Goal: Task Accomplishment & Management: Use online tool/utility

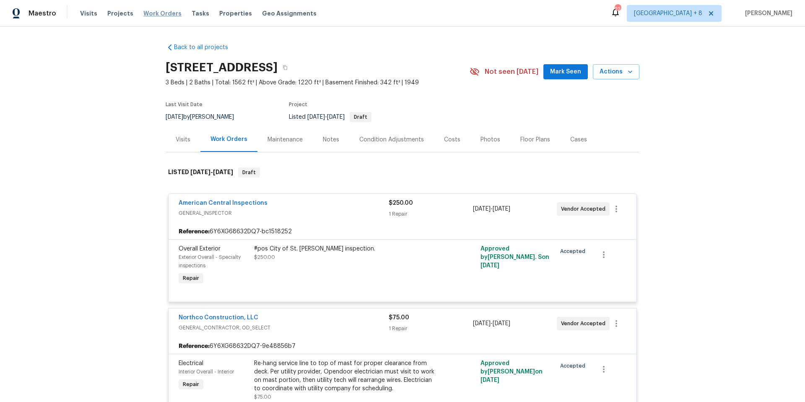
click at [153, 12] on span "Work Orders" at bounding box center [162, 13] width 38 height 8
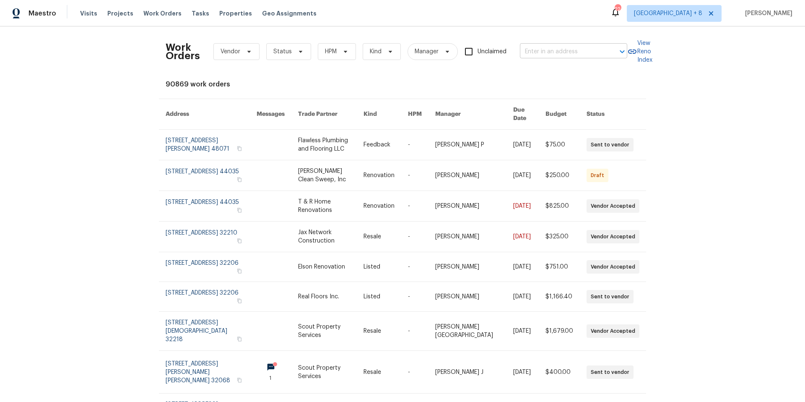
click at [541, 49] on input "text" at bounding box center [562, 51] width 84 height 13
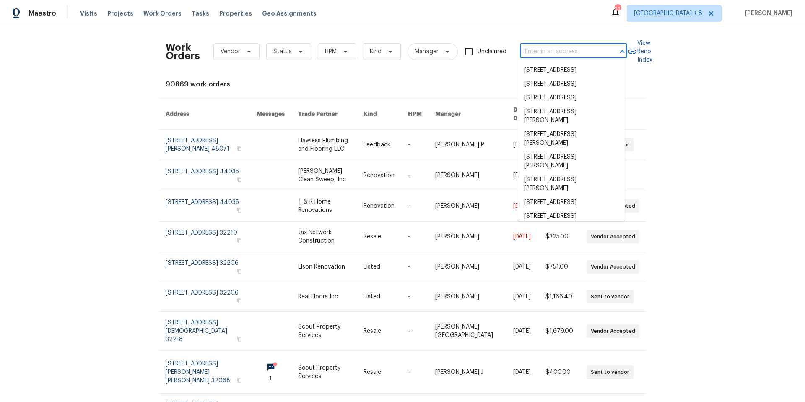
paste input "[STREET_ADDRESS]"
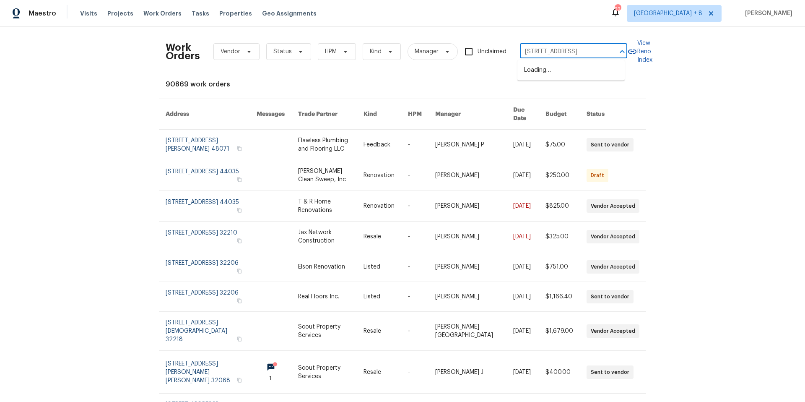
scroll to position [0, 13]
type input "[STREET_ADDRESS]"
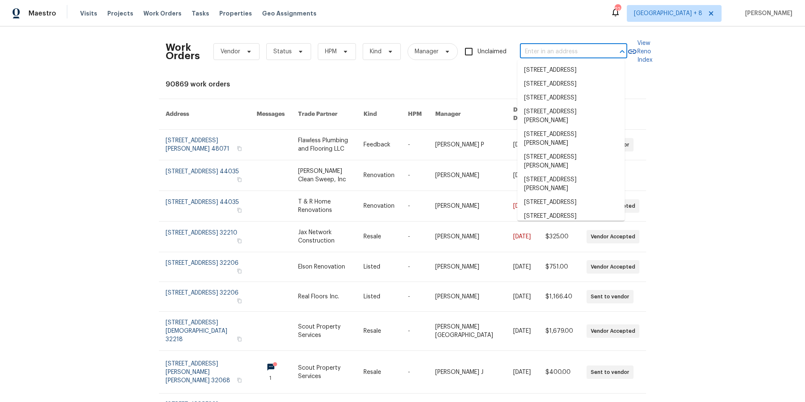
scroll to position [0, 0]
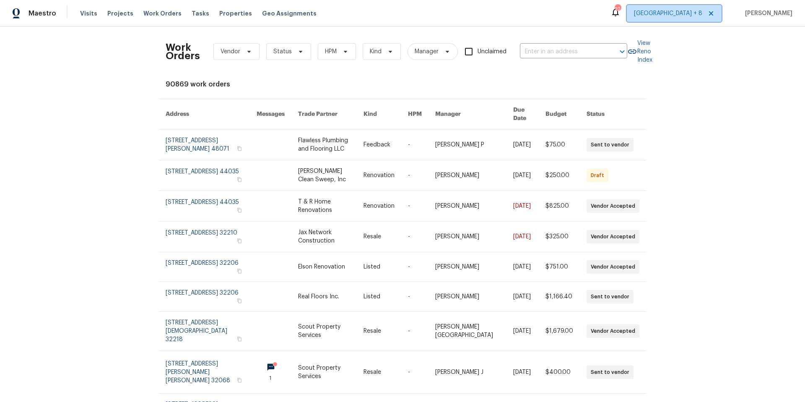
click at [673, 14] on span "[GEOGRAPHIC_DATA] + 8" at bounding box center [668, 13] width 68 height 8
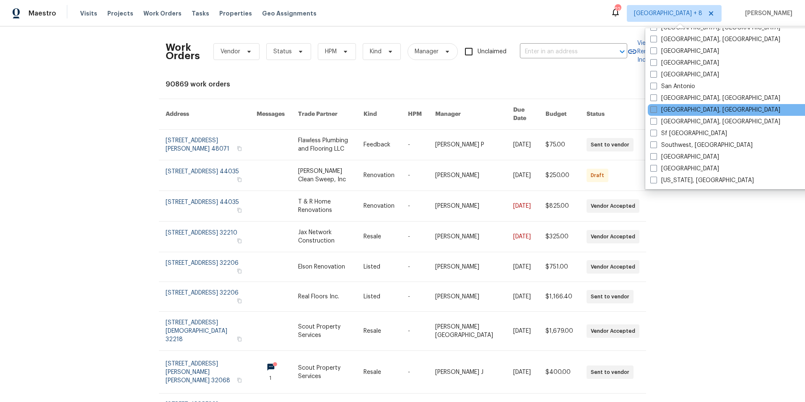
scroll to position [562, 0]
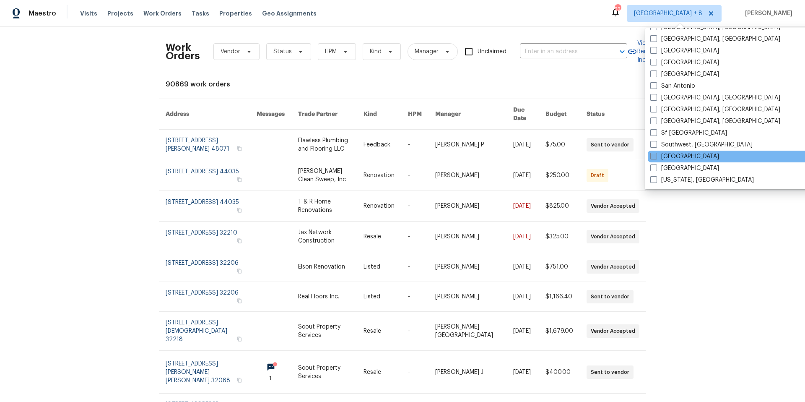
click at [653, 155] on span at bounding box center [653, 156] width 7 height 7
click at [653, 155] on input "[GEOGRAPHIC_DATA]" at bounding box center [652, 154] width 5 height 5
checkbox input "true"
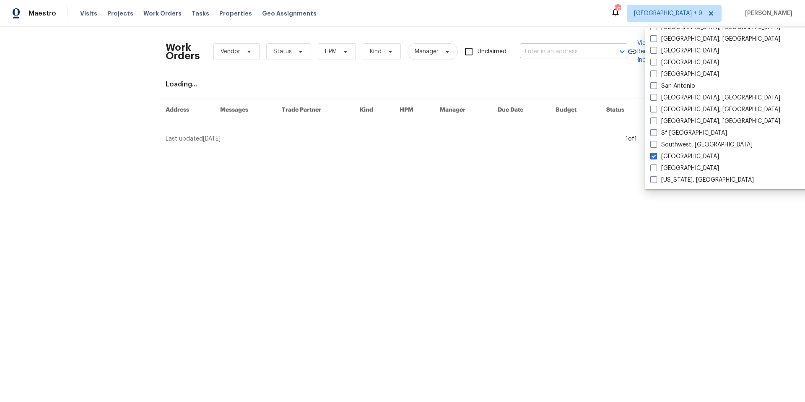
click at [571, 48] on input "text" at bounding box center [562, 51] width 84 height 13
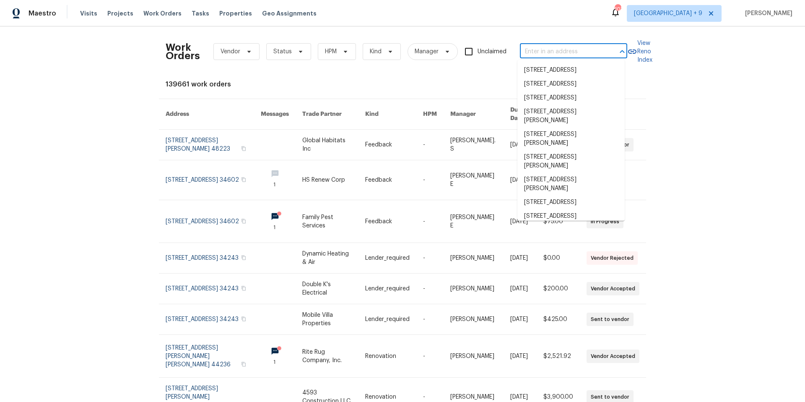
paste input "[STREET_ADDRESS]"
type input "[STREET_ADDRESS]"
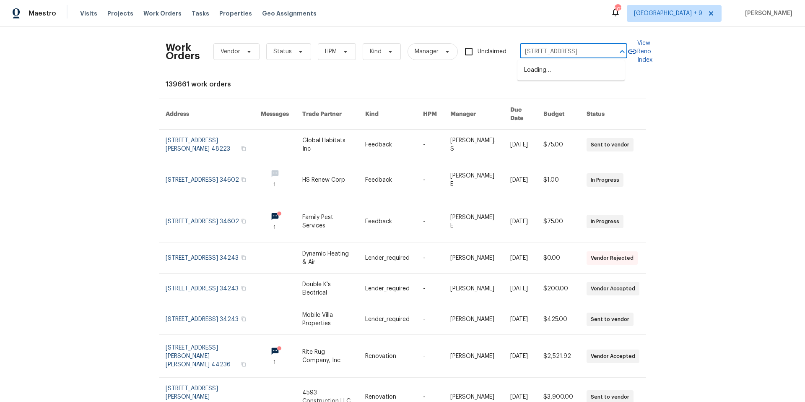
scroll to position [0, 13]
click at [577, 71] on li "[STREET_ADDRESS]" at bounding box center [570, 70] width 107 height 14
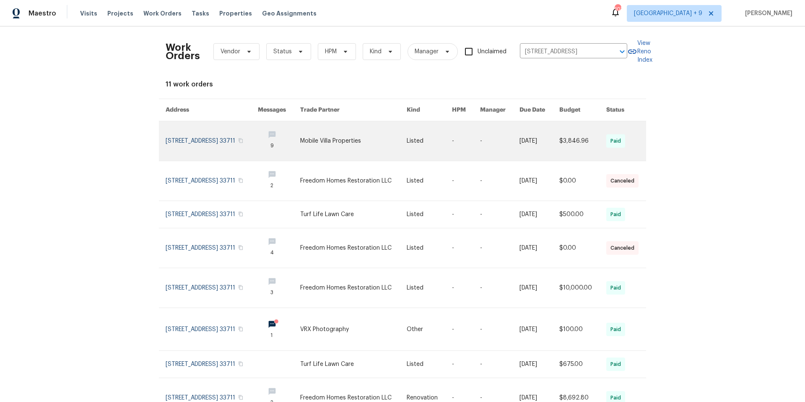
click at [173, 142] on link at bounding box center [212, 140] width 92 height 39
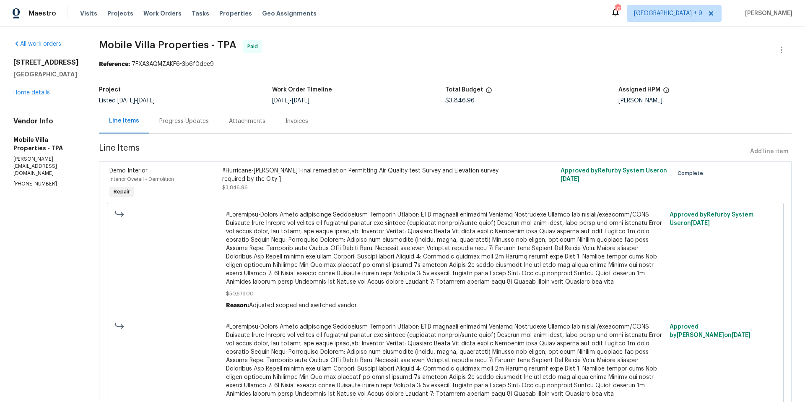
click at [13, 97] on div "[STREET_ADDRESS] Home details" at bounding box center [45, 77] width 65 height 39
click at [17, 96] on link "Home details" at bounding box center [31, 93] width 36 height 6
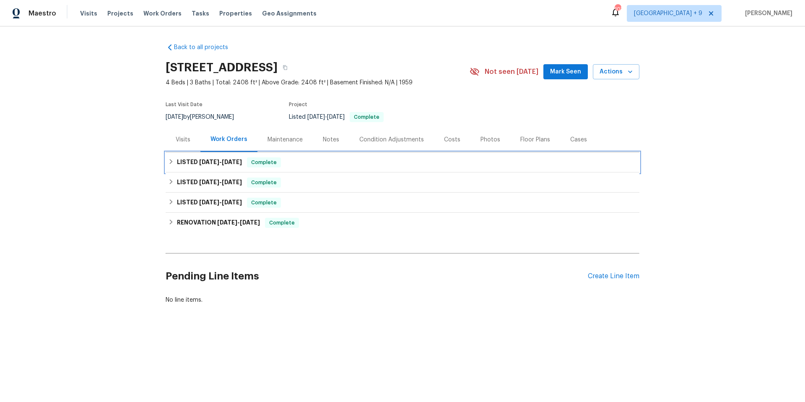
click at [169, 163] on icon at bounding box center [171, 161] width 6 height 6
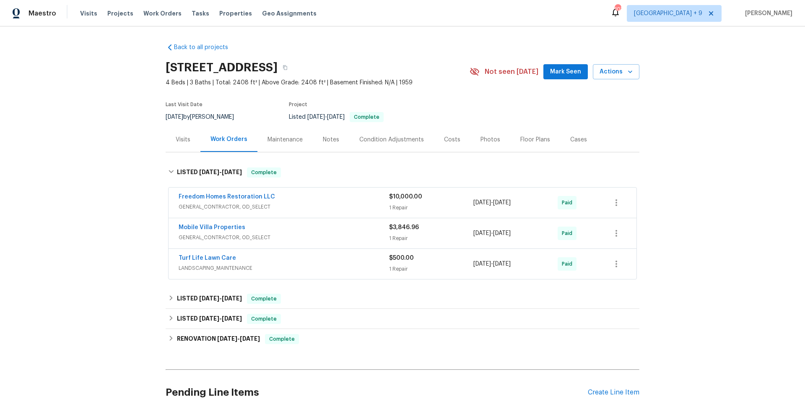
click at [366, 205] on span "GENERAL_CONTRACTOR, OD_SELECT" at bounding box center [284, 206] width 210 height 8
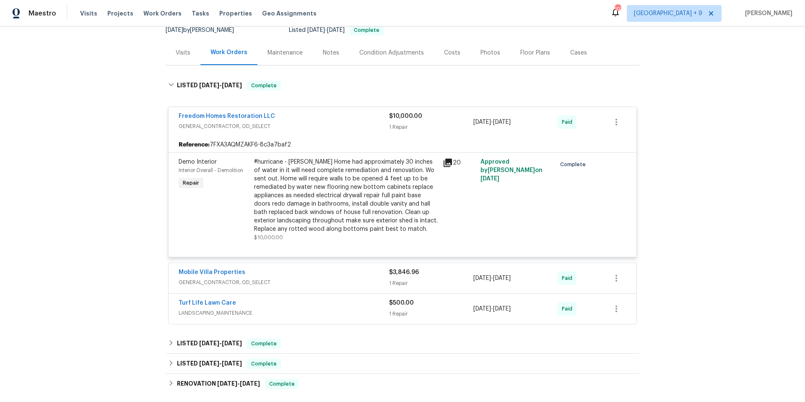
scroll to position [95, 0]
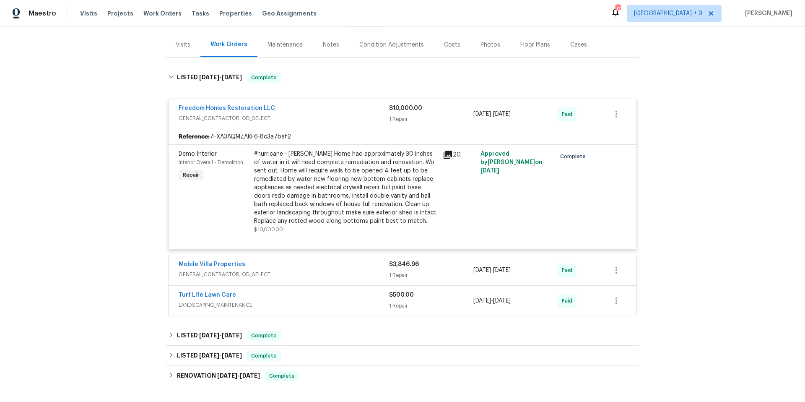
click at [299, 272] on span "GENERAL_CONTRACTOR, OD_SELECT" at bounding box center [284, 274] width 210 height 8
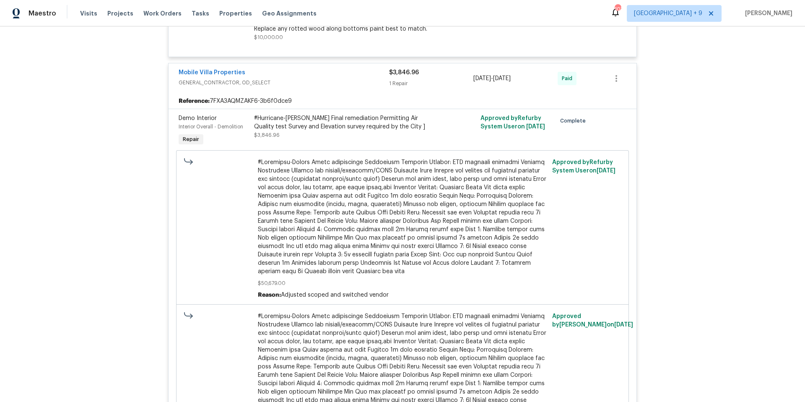
scroll to position [253, 0]
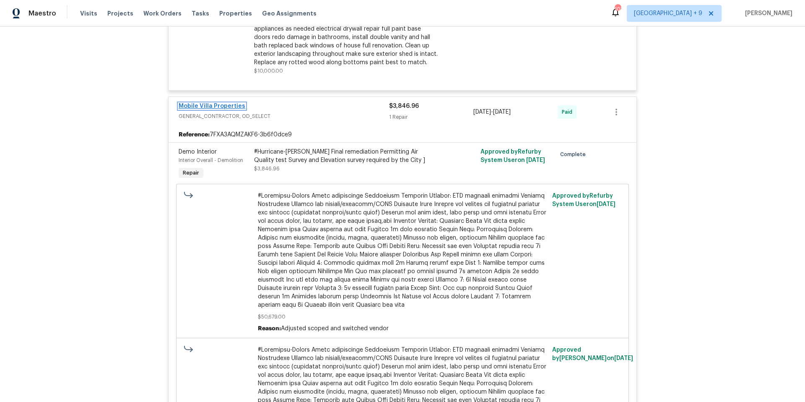
click at [221, 103] on link "Mobile Villa Properties" at bounding box center [212, 106] width 67 height 6
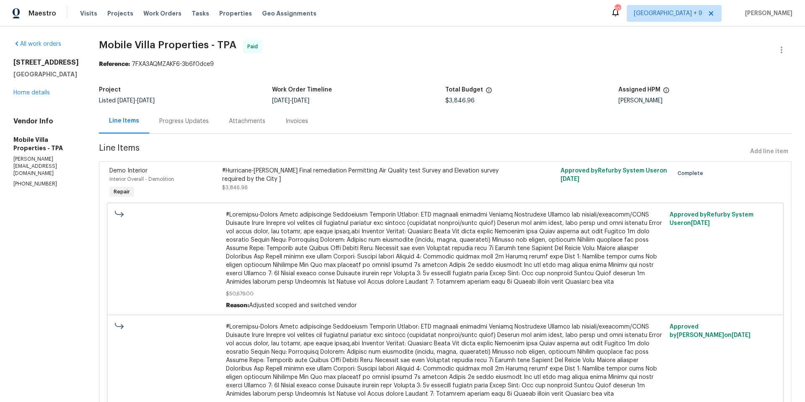
click at [166, 122] on div "Progress Updates" at bounding box center [183, 121] width 49 height 8
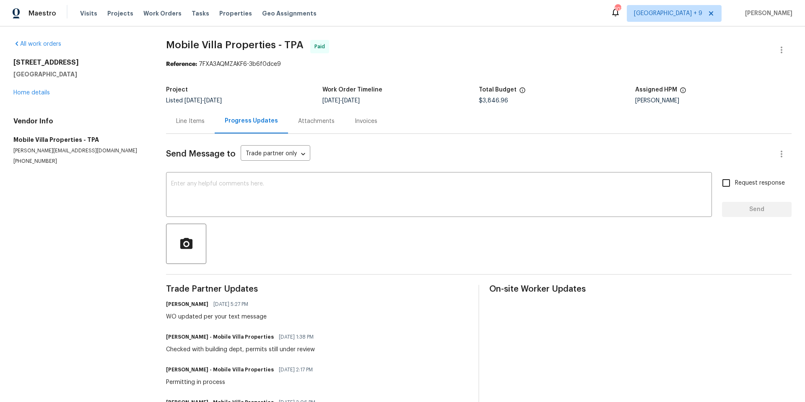
scroll to position [2, 0]
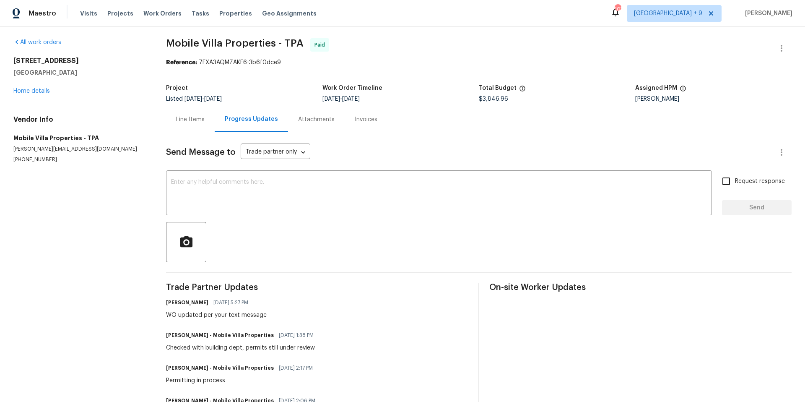
click at [314, 117] on div "Attachments" at bounding box center [316, 119] width 36 height 8
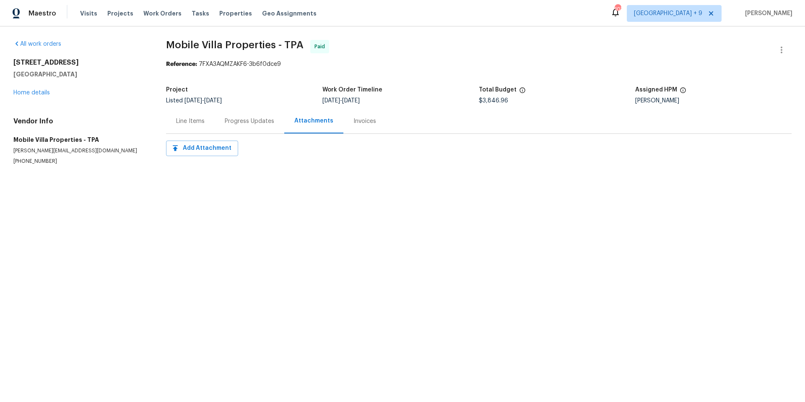
click at [233, 122] on div "Progress Updates" at bounding box center [249, 121] width 49 height 8
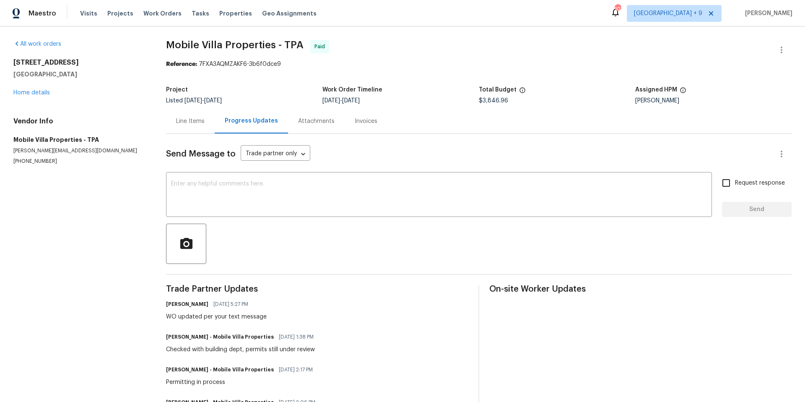
drag, startPoint x: 13, startPoint y: 60, endPoint x: 76, endPoint y: 74, distance: 64.5
click at [76, 74] on div "[STREET_ADDRESS]" at bounding box center [79, 68] width 132 height 20
copy div "[STREET_ADDRESS]"
